Goal: Obtain resource: Download file/media

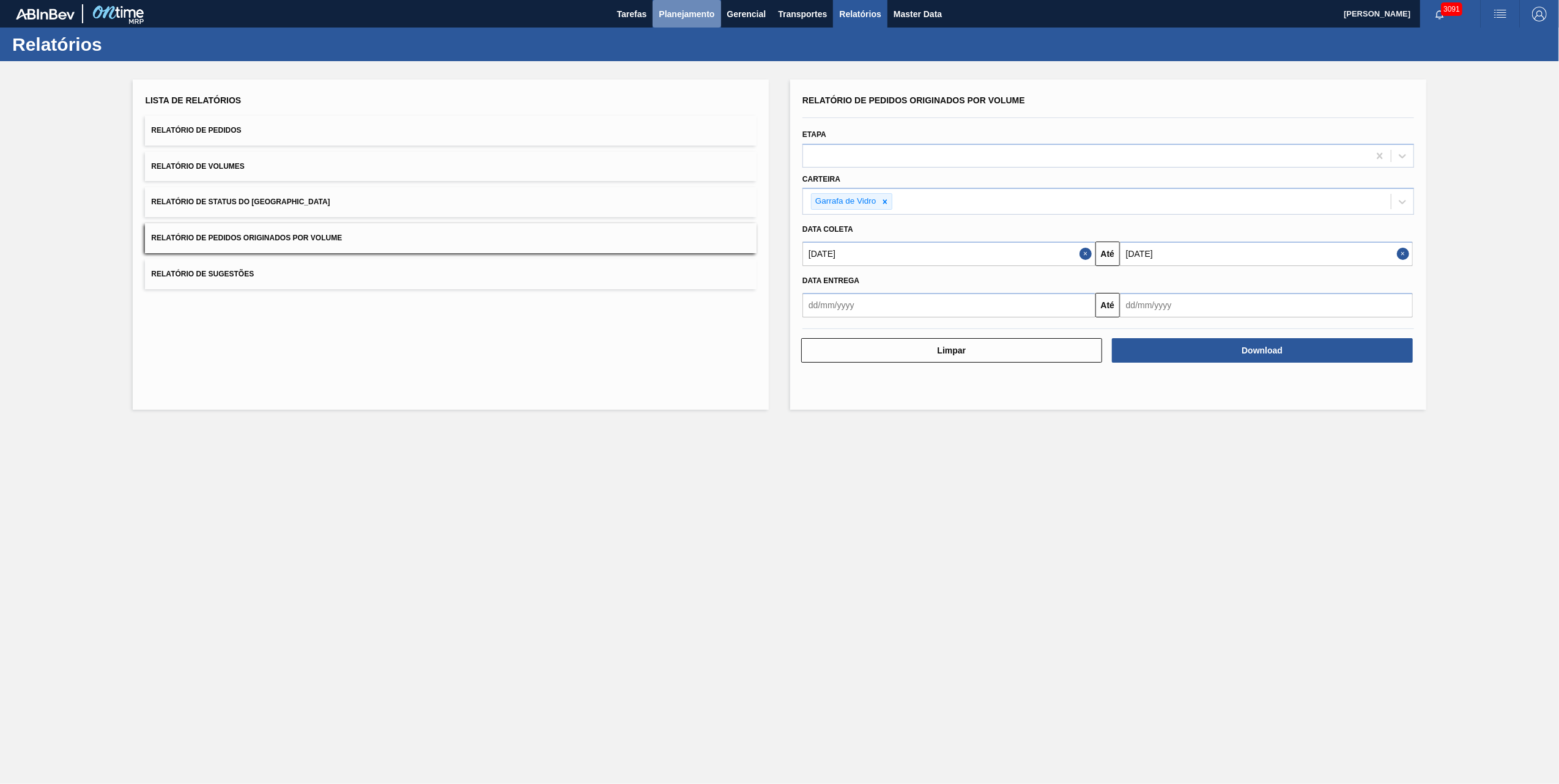
click at [691, 10] on span "Planejamento" at bounding box center [687, 14] width 56 height 15
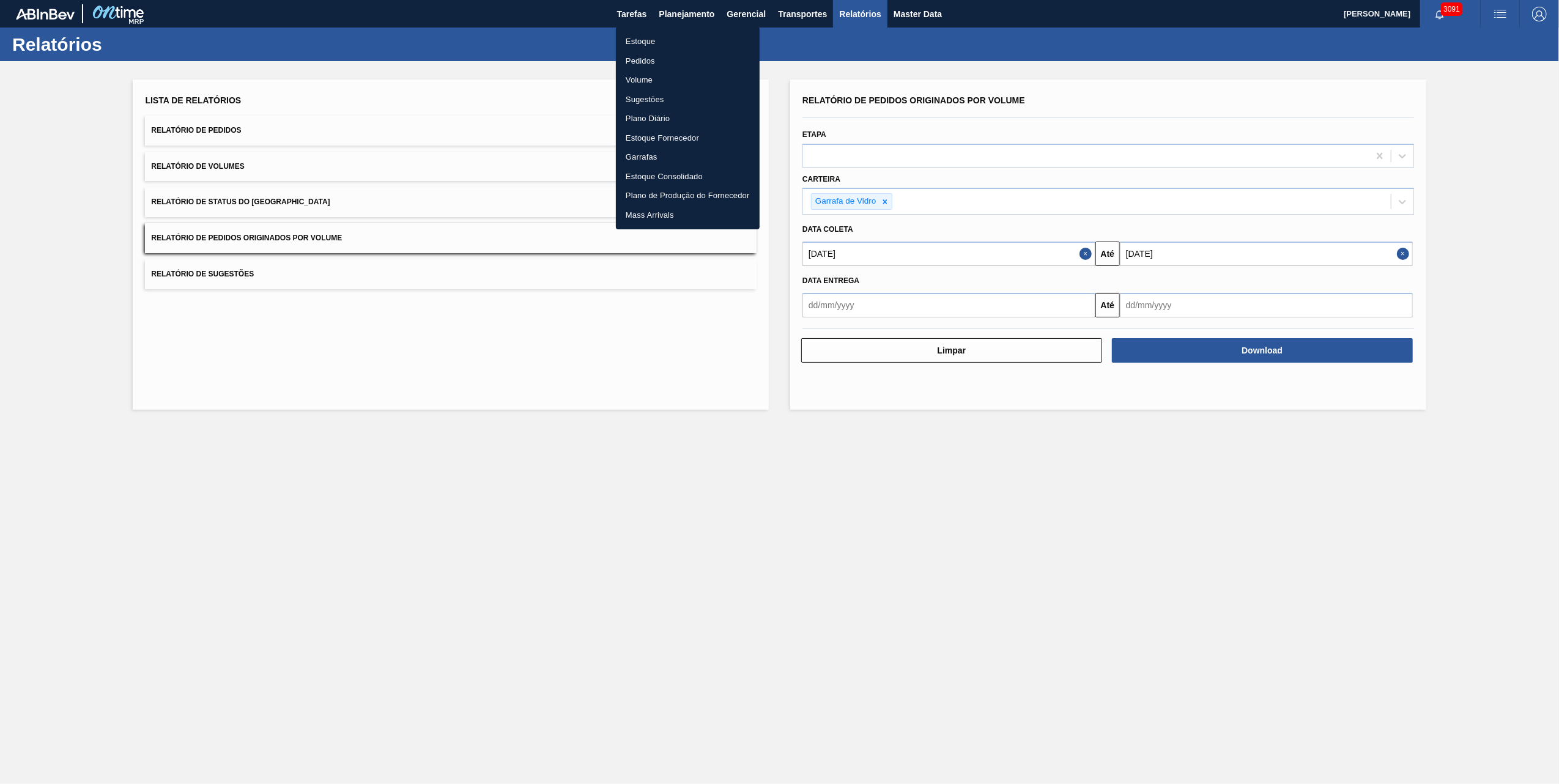
click at [650, 65] on li "Pedidos" at bounding box center [687, 61] width 143 height 19
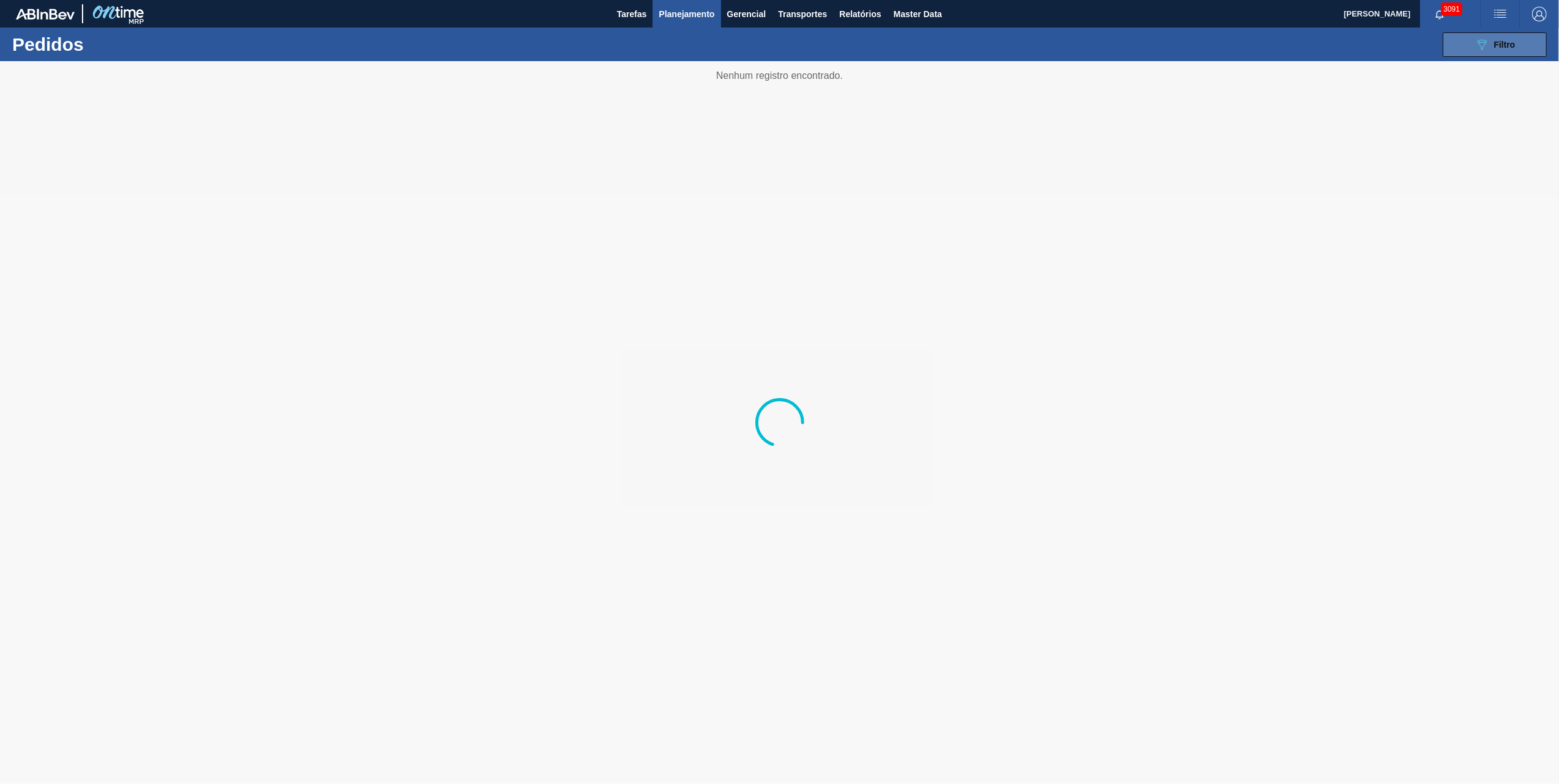
click at [1490, 32] on button "089F7B8B-B2A5-4AFE-B5C0-19BA573D28AC Filtro" at bounding box center [1495, 44] width 104 height 24
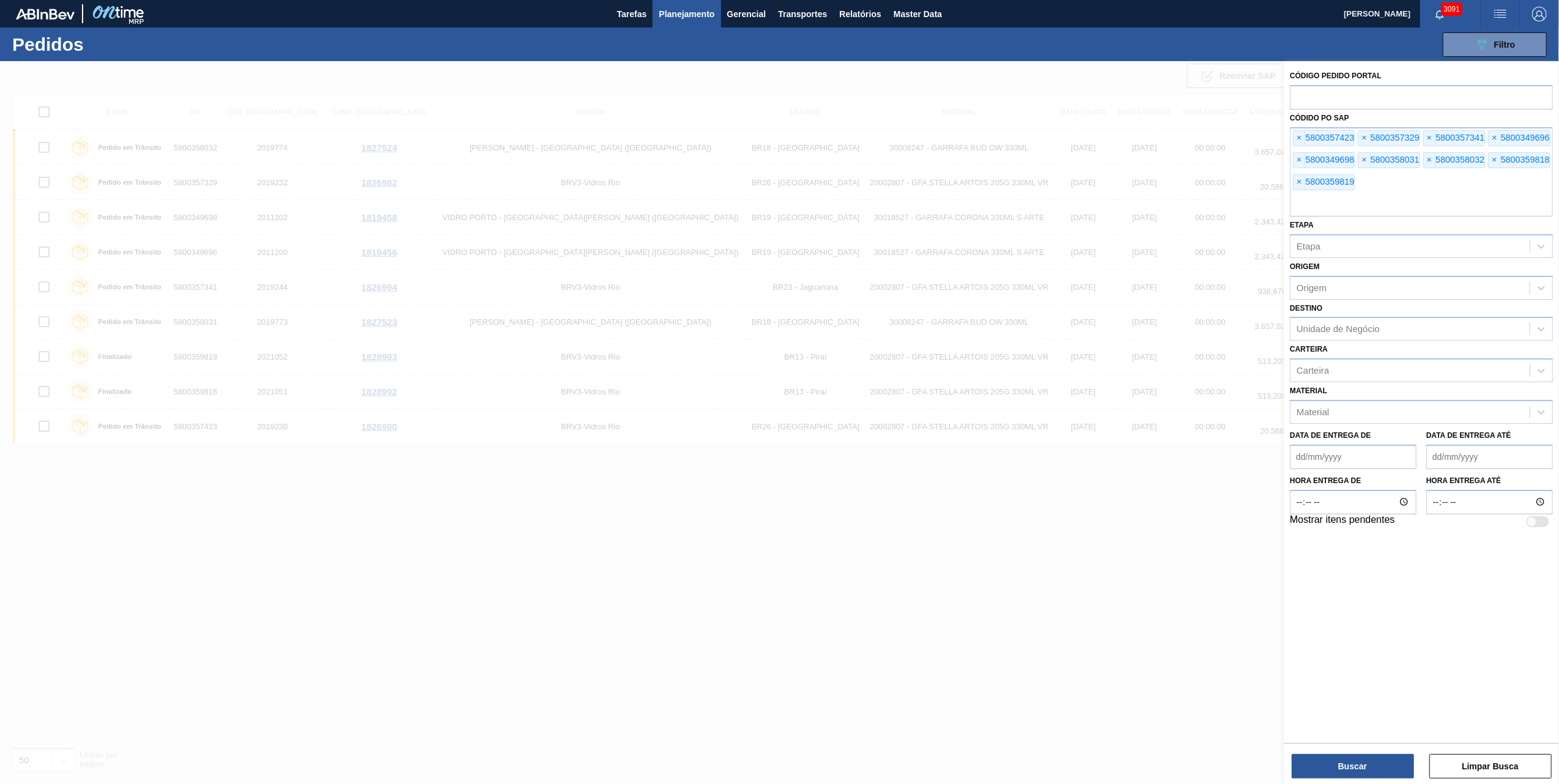
click at [1299, 143] on span "×" at bounding box center [1299, 138] width 11 height 15
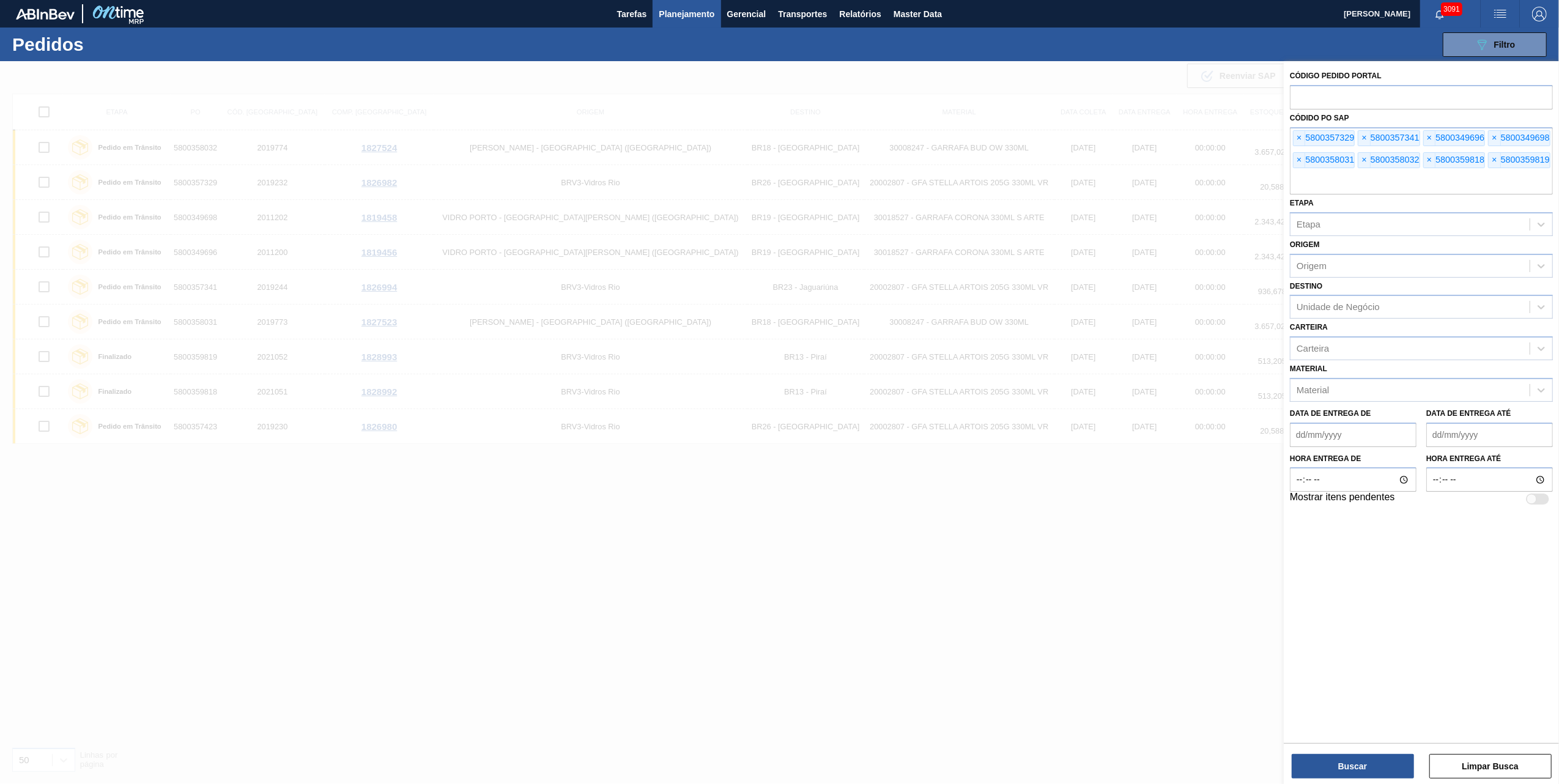
click at [1299, 143] on span "×" at bounding box center [1299, 138] width 11 height 15
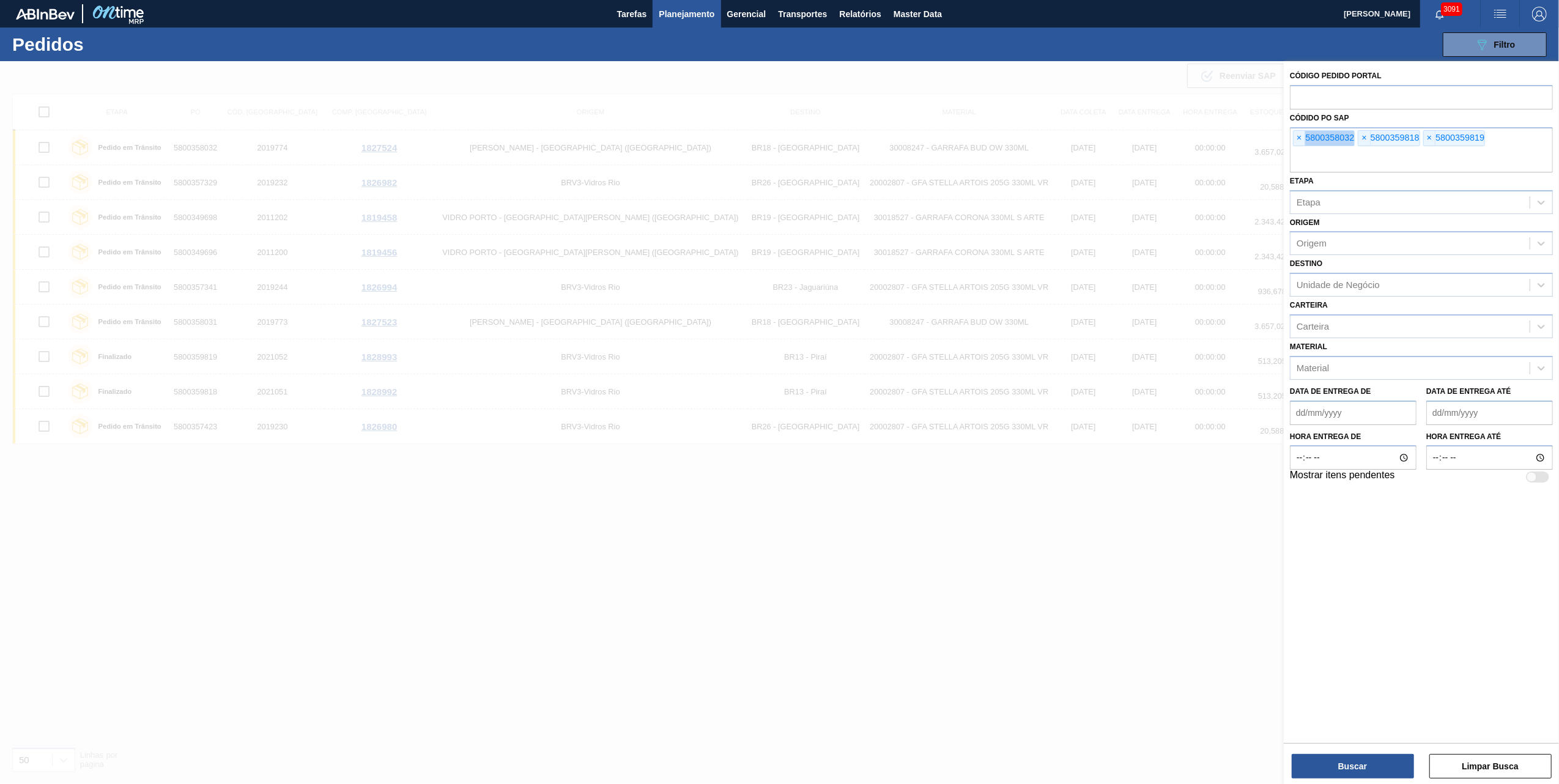
click at [1299, 143] on span "×" at bounding box center [1299, 138] width 11 height 15
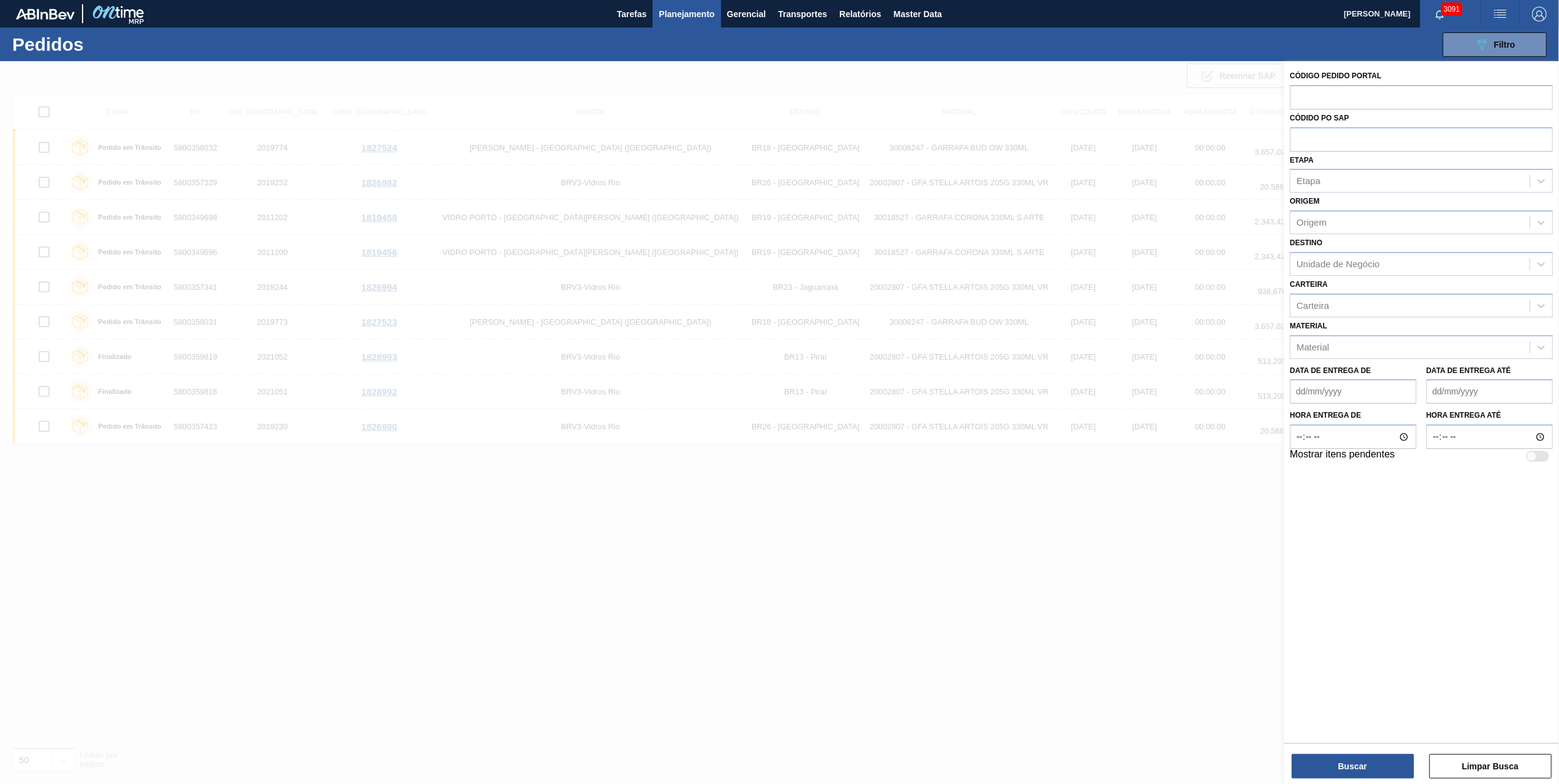
click at [1299, 143] on input "text" at bounding box center [1421, 138] width 263 height 24
paste input "5800359821"
type input "5800359821"
click at [1375, 761] on button "Buscar" at bounding box center [1353, 766] width 122 height 24
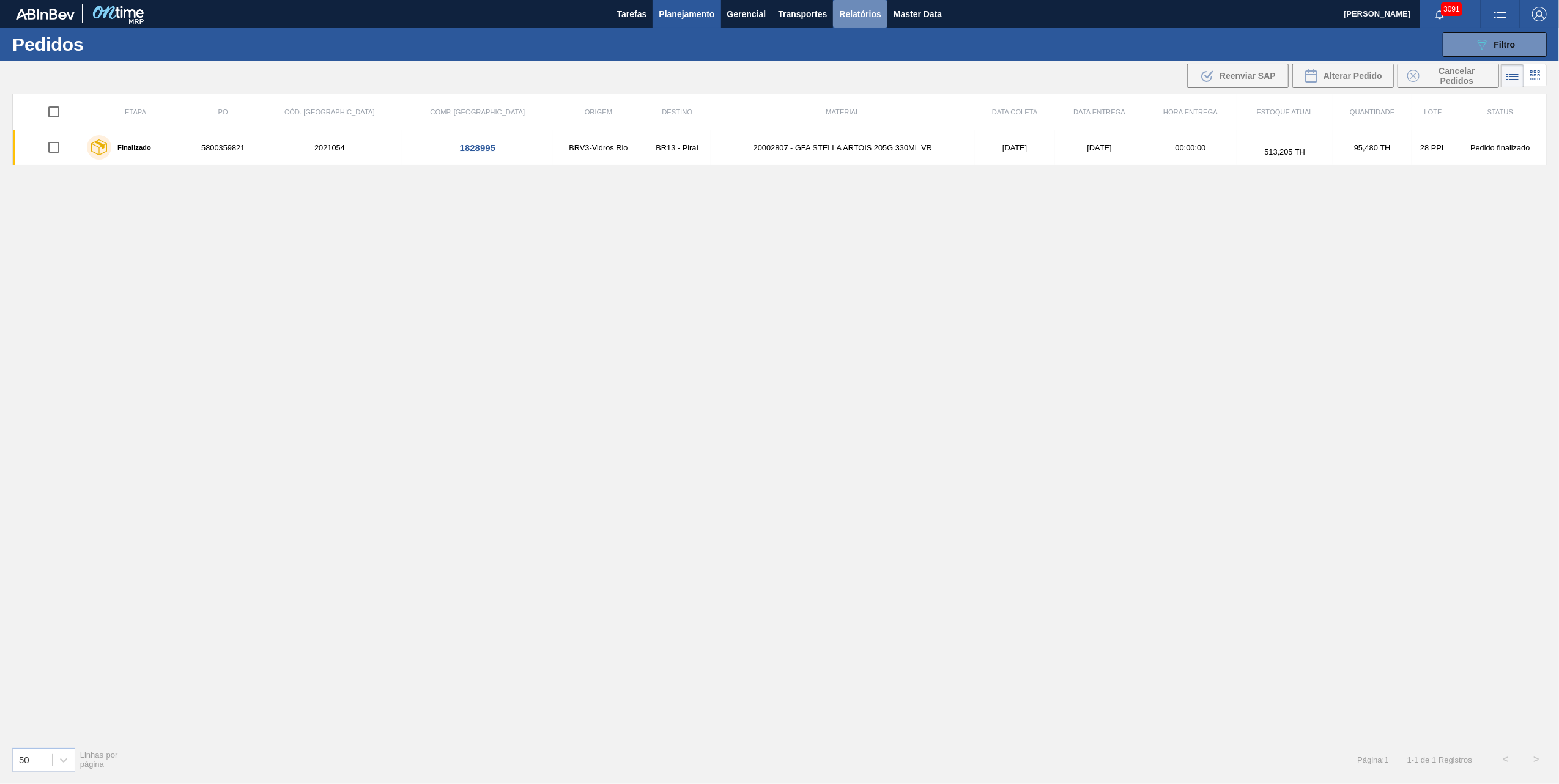
click at [844, 15] on span "Relatórios" at bounding box center [860, 14] width 41 height 15
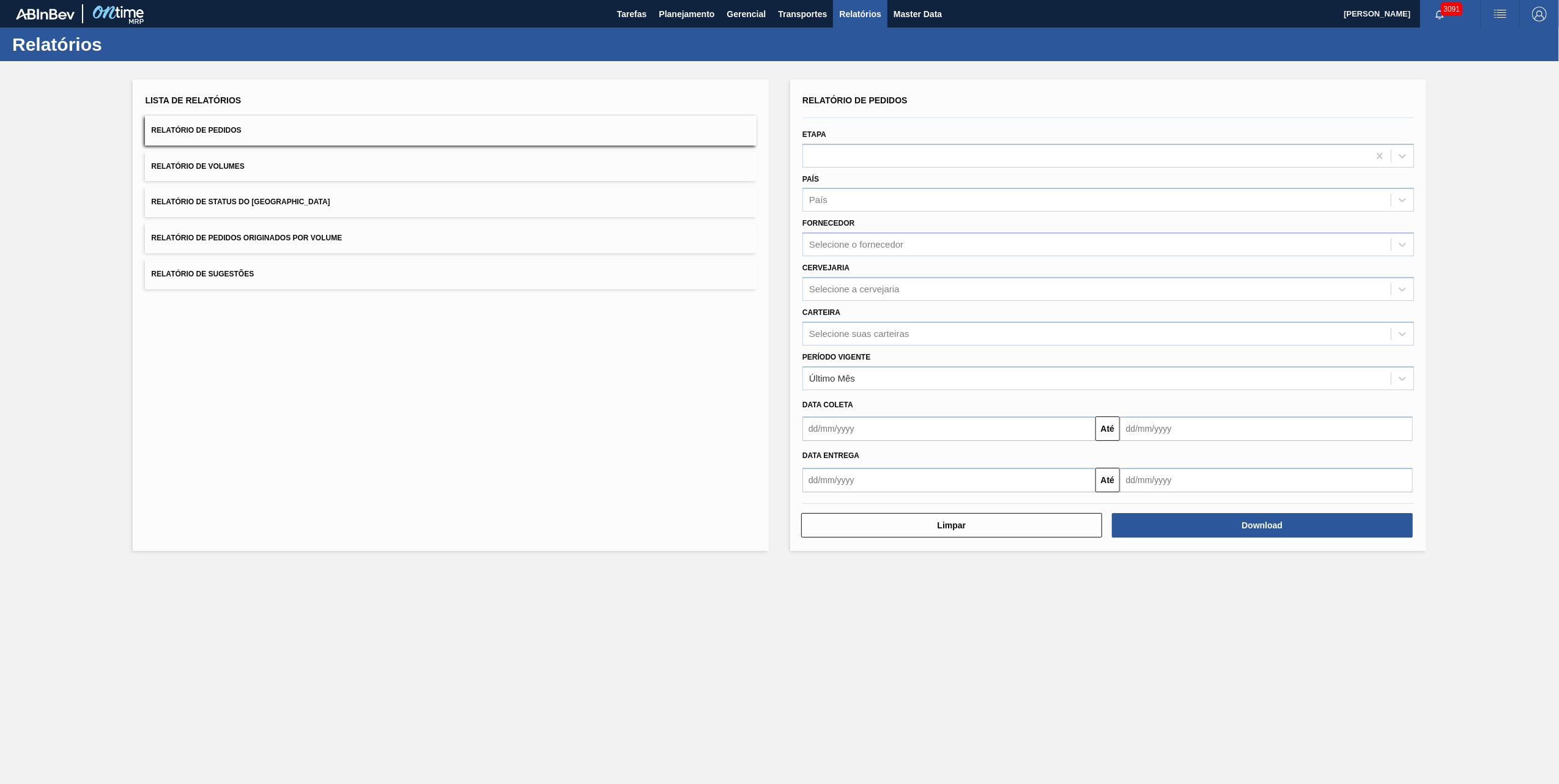
click at [283, 233] on button "Relatório de Pedidos Originados por Volume" at bounding box center [450, 238] width 612 height 30
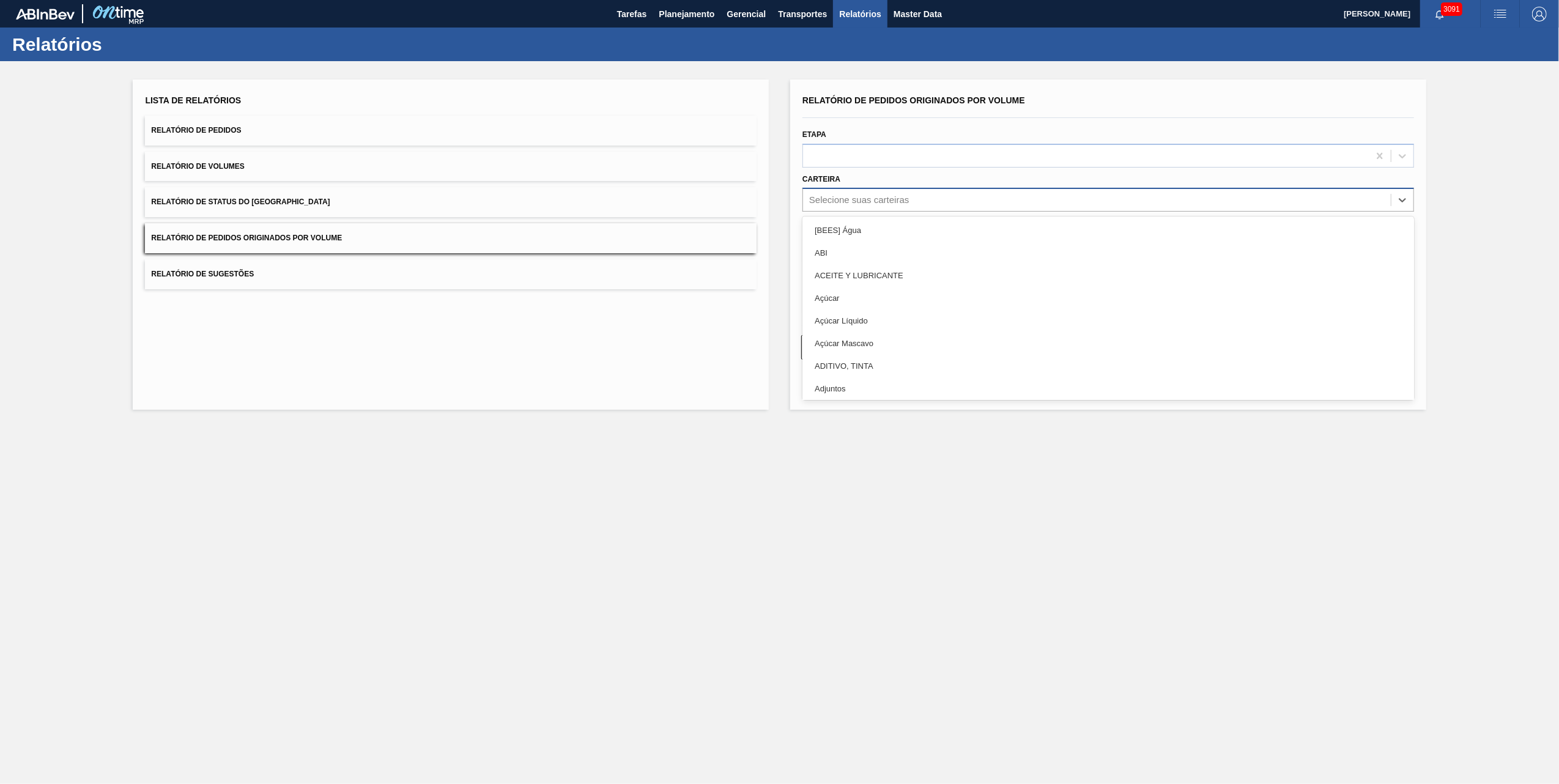
click at [926, 200] on div "Selecione suas carteiras" at bounding box center [1096, 200] width 587 height 18
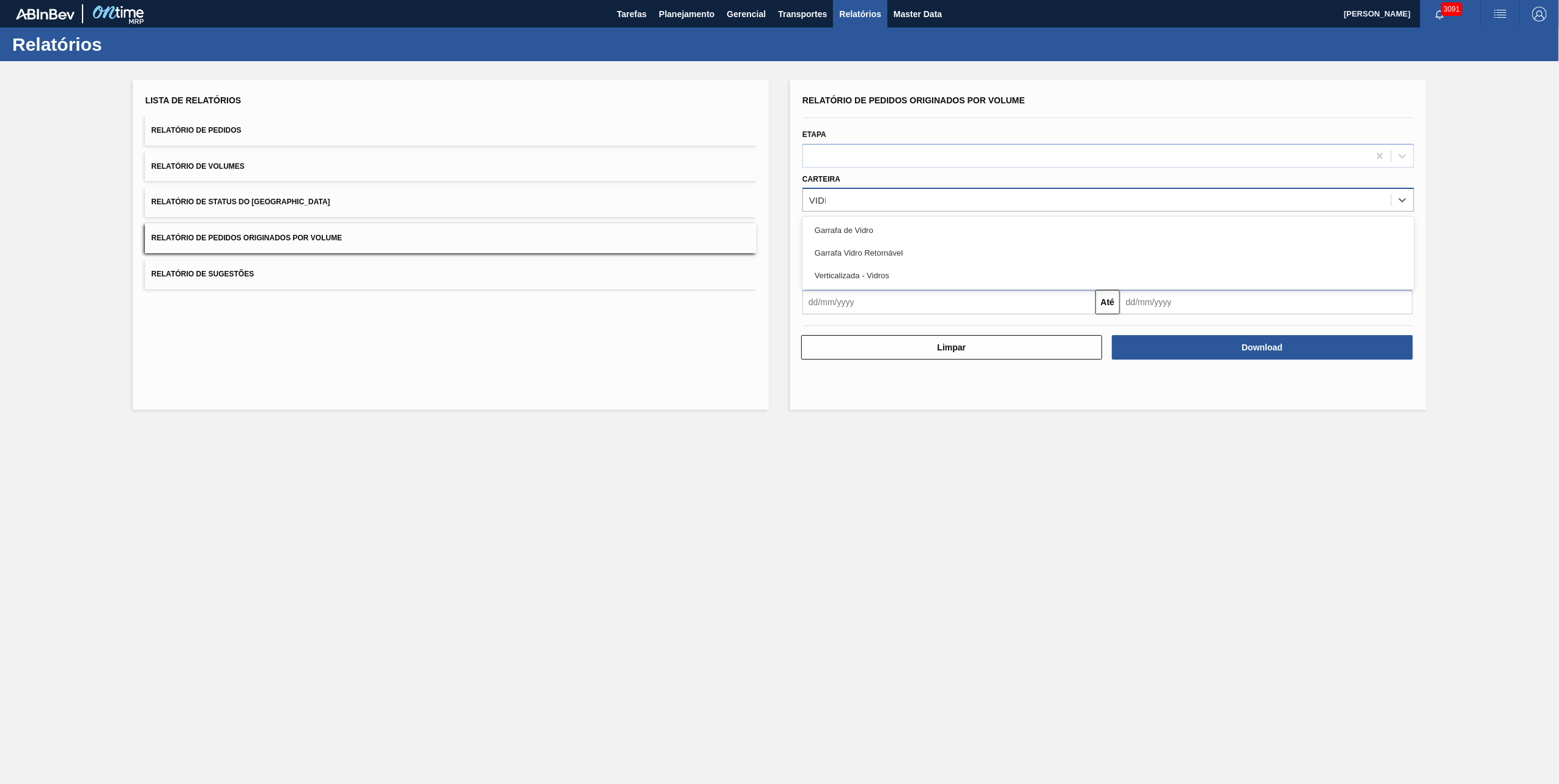
type input "VIDRO"
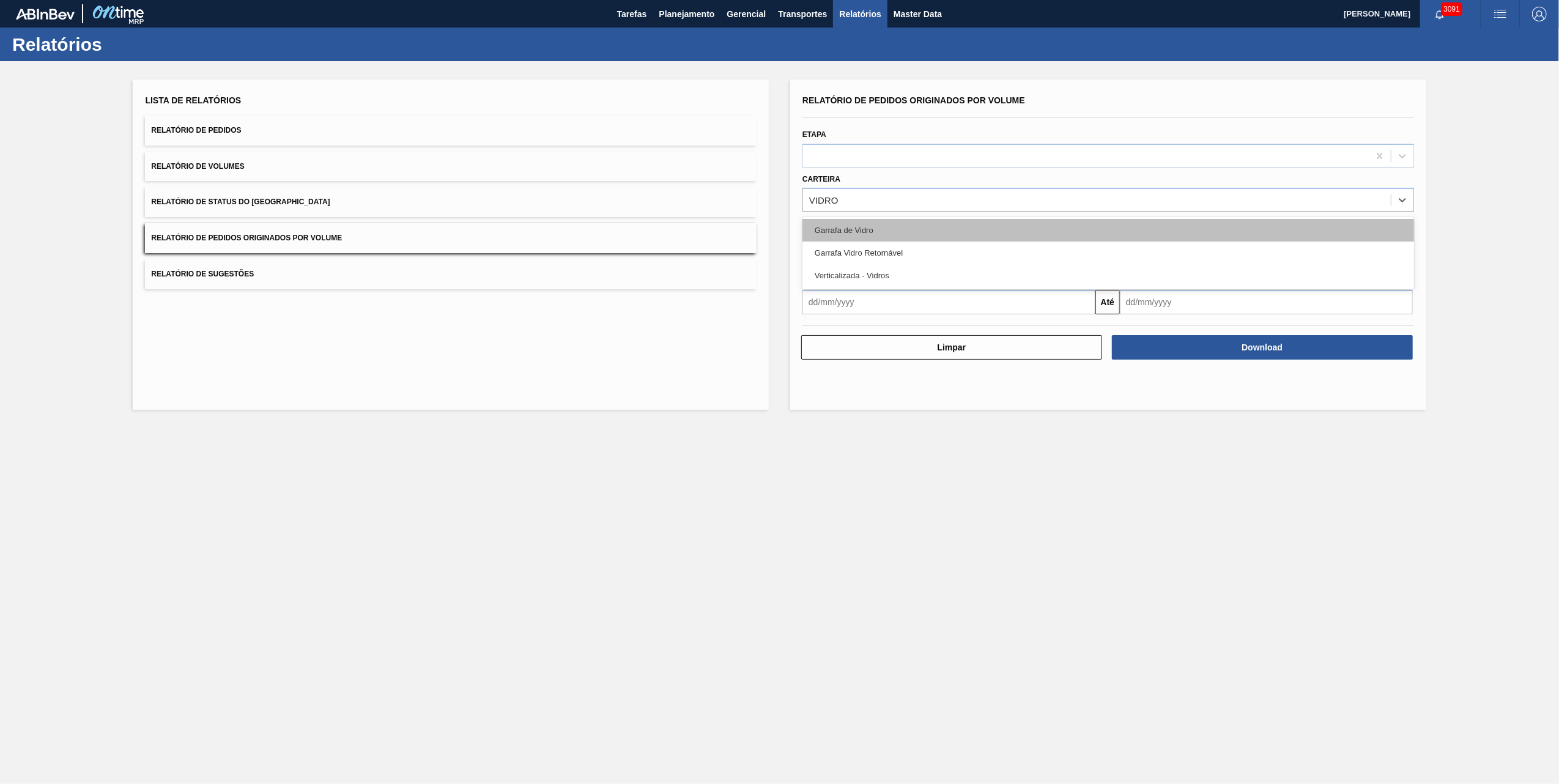
click at [878, 228] on div "Garrafa de Vidro" at bounding box center [1108, 230] width 612 height 23
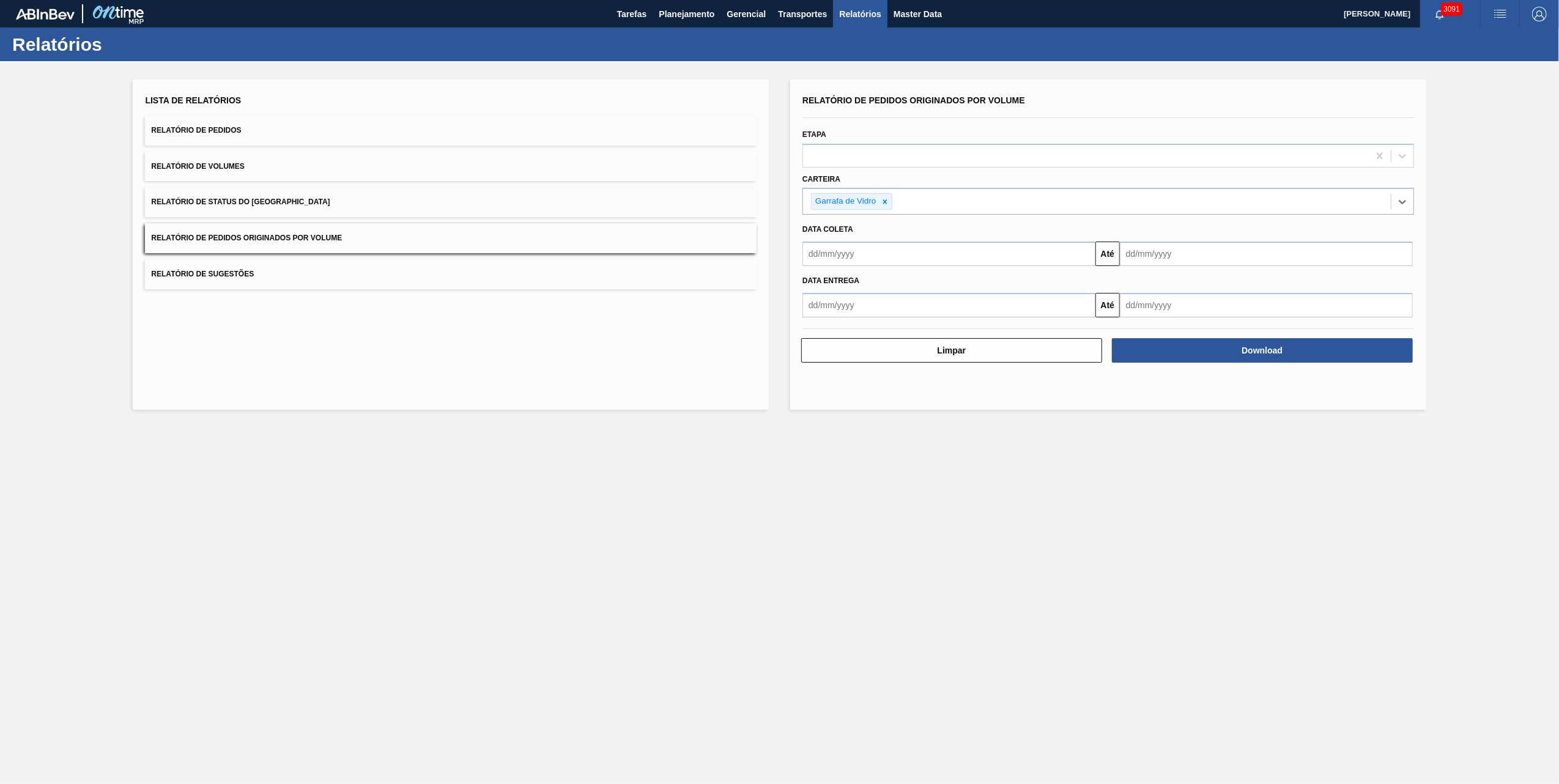
click at [879, 255] on input "text" at bounding box center [949, 253] width 293 height 24
click at [814, 287] on button "Previous Month" at bounding box center [814, 283] width 9 height 9
click at [918, 323] on div "1" at bounding box center [916, 322] width 16 height 16
type input "[DATE]"
click at [1135, 260] on input "text" at bounding box center [1266, 253] width 293 height 24
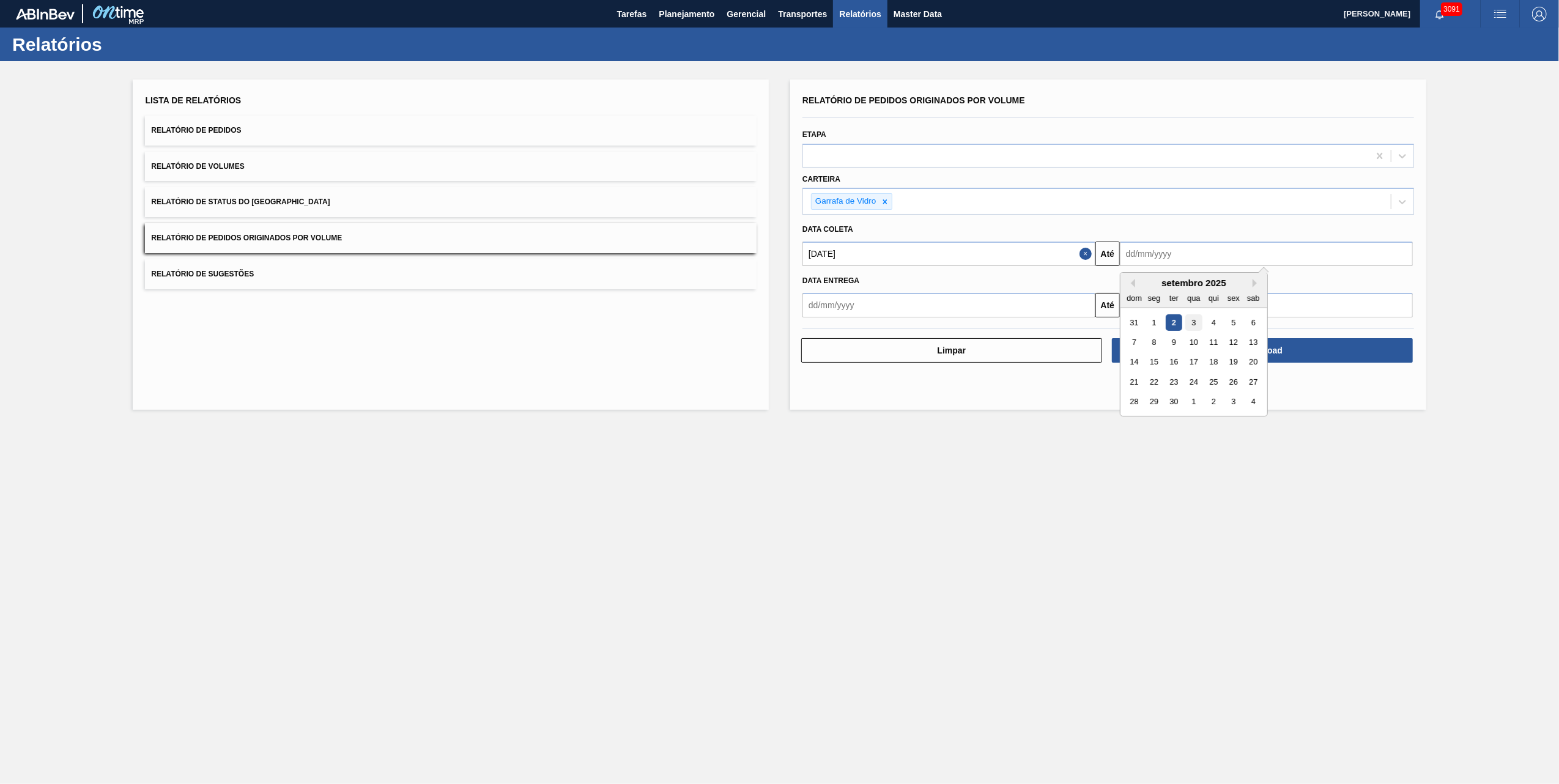
click at [1199, 317] on div "3" at bounding box center [1194, 322] width 16 height 16
type input "[DATE]"
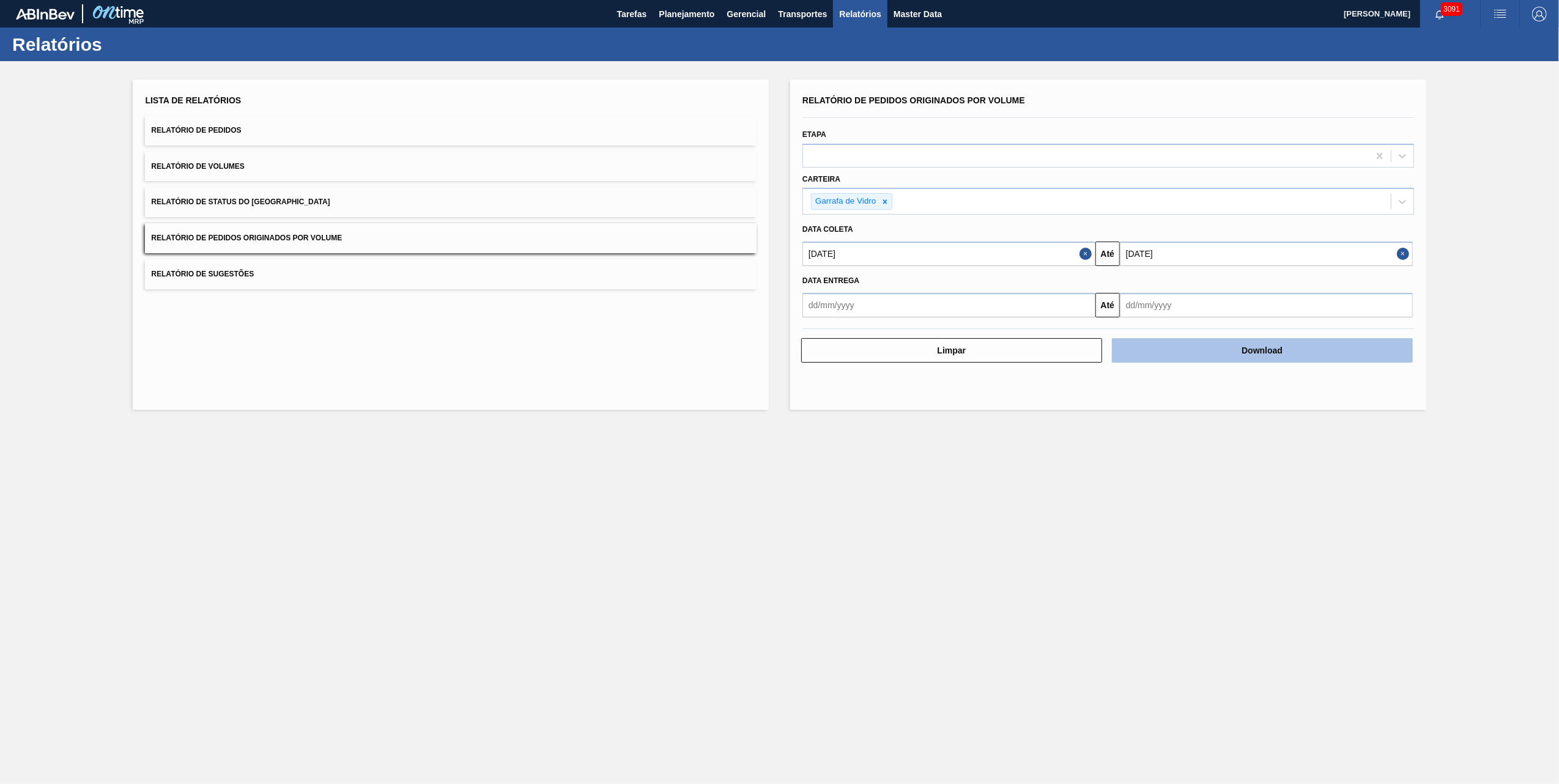
click at [1195, 345] on button "Download" at bounding box center [1263, 350] width 301 height 24
